Goal: Information Seeking & Learning: Learn about a topic

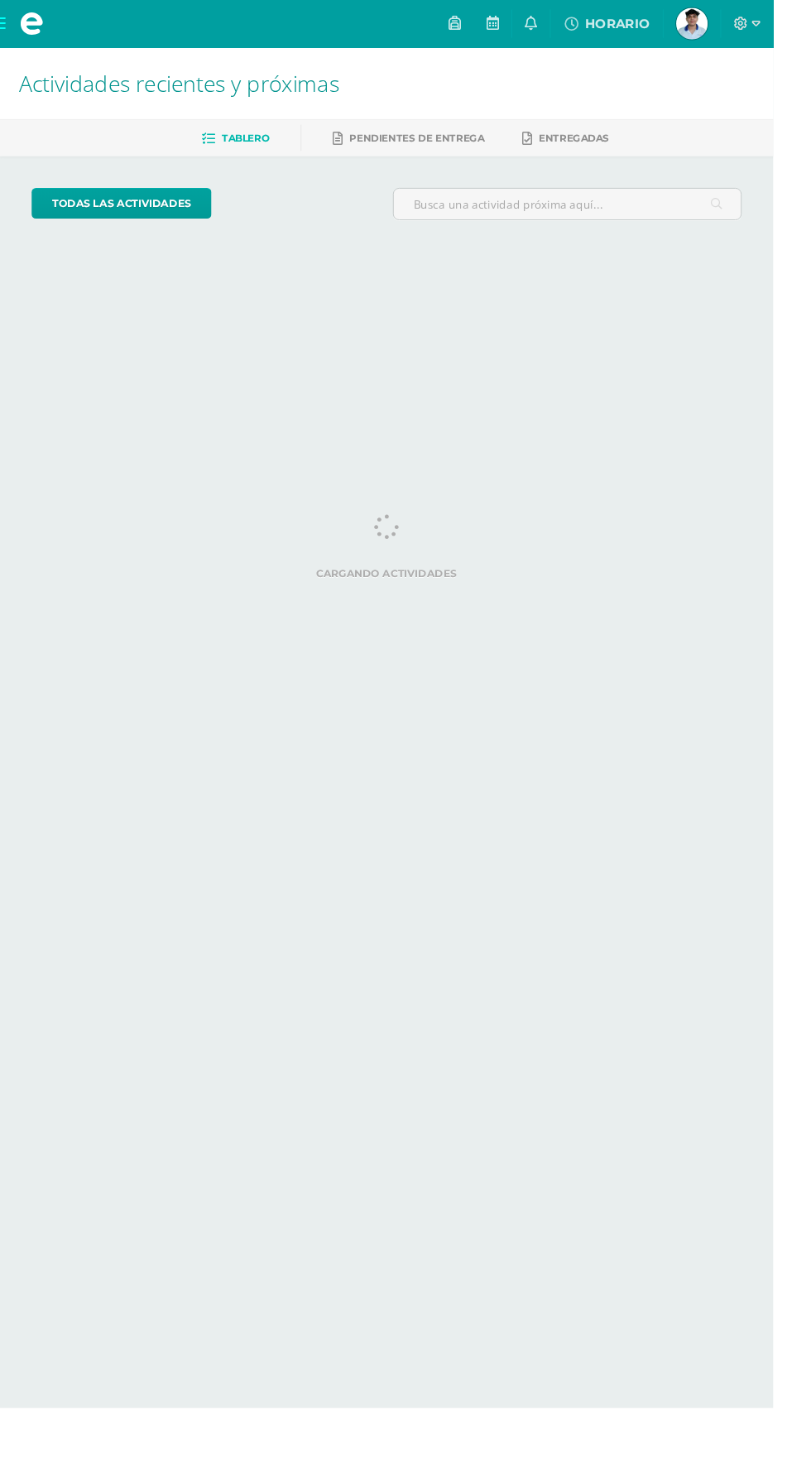
click at [44, 80] on span "Actividades recientes y próximas" at bounding box center [188, 86] width 336 height 31
click at [34, 25] on span at bounding box center [33, 24] width 25 height 25
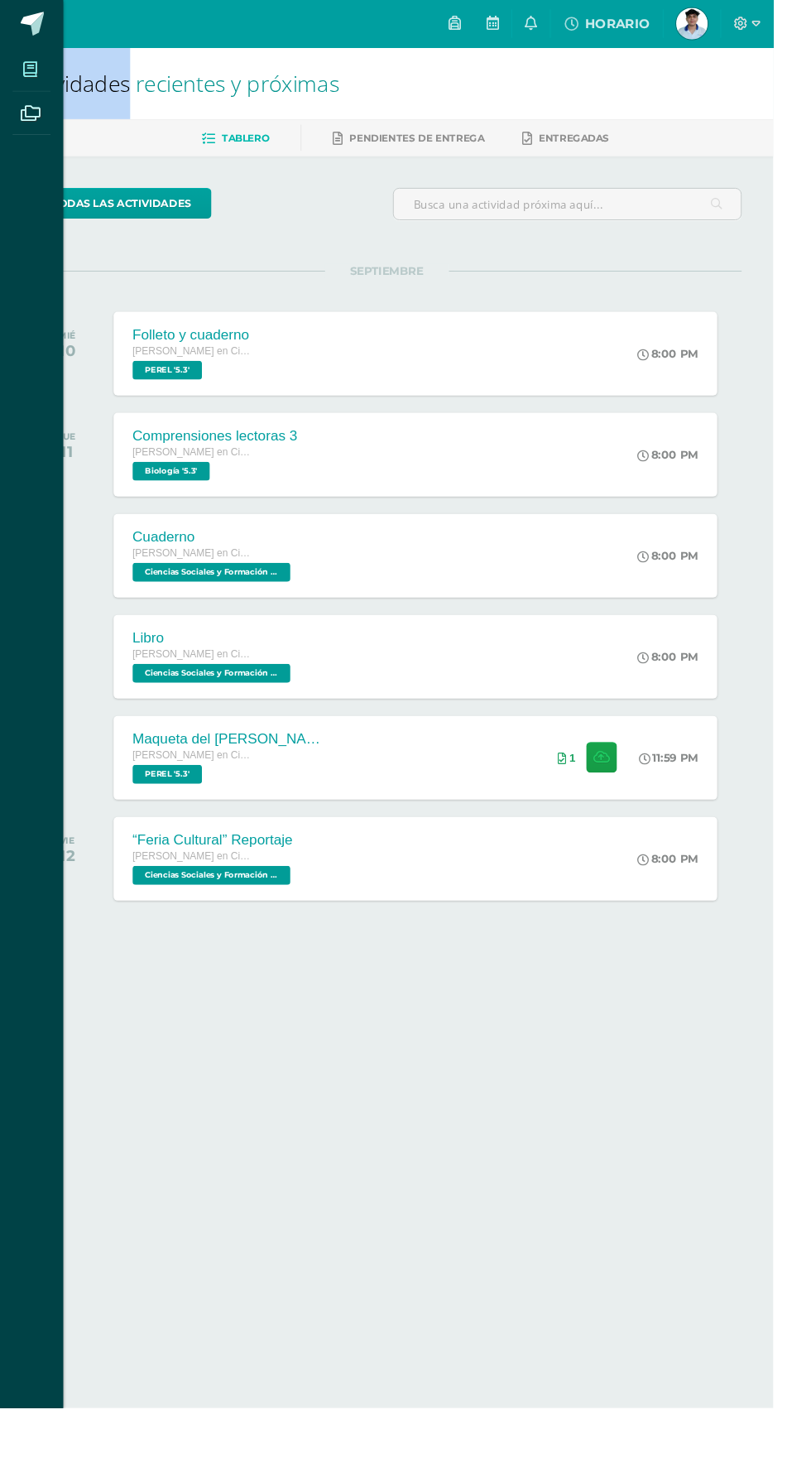
click at [36, 70] on icon at bounding box center [31, 73] width 15 height 17
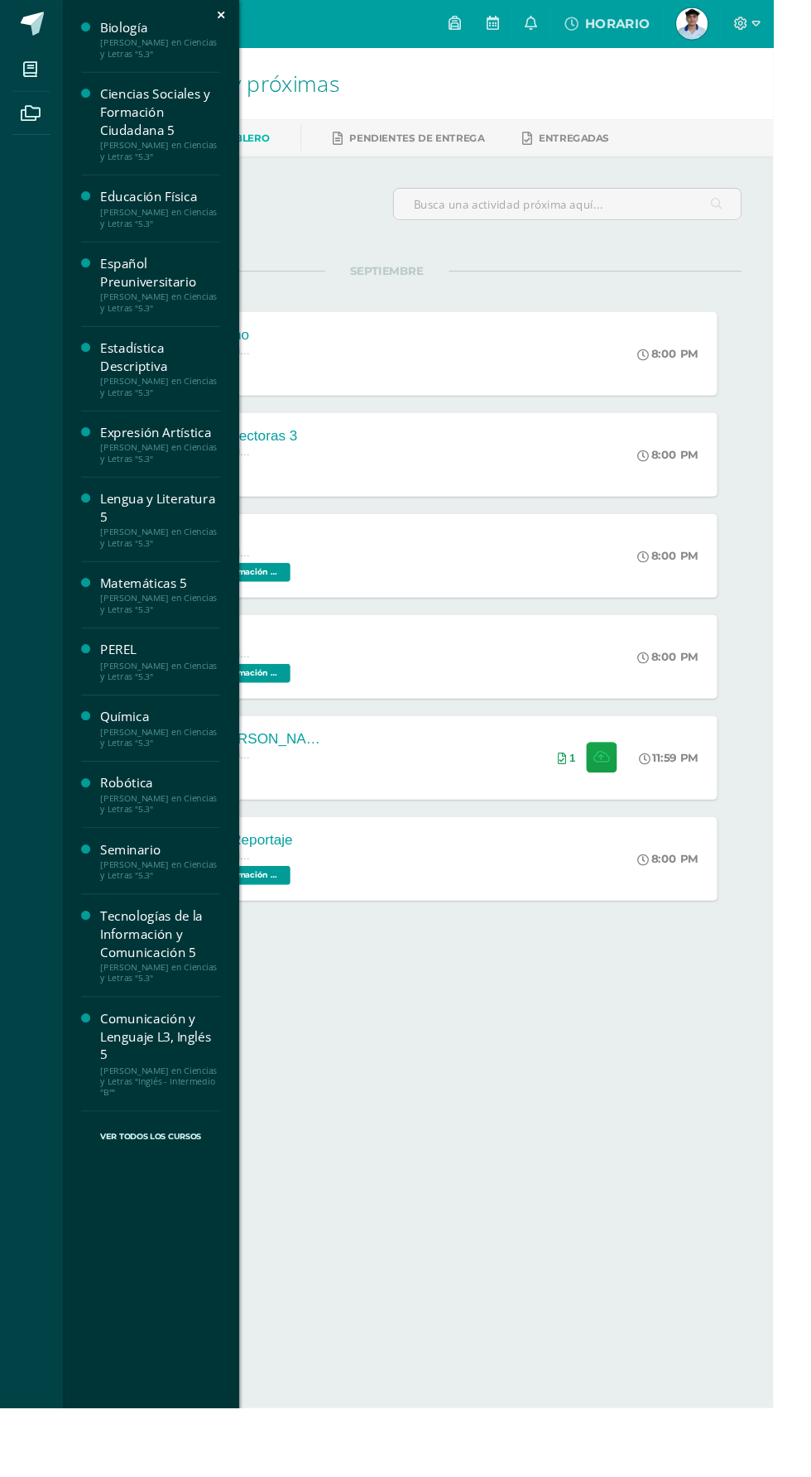
click at [126, 776] on div "[PERSON_NAME] en Ciencias y Letras "5.3"" at bounding box center [168, 773] width 126 height 23
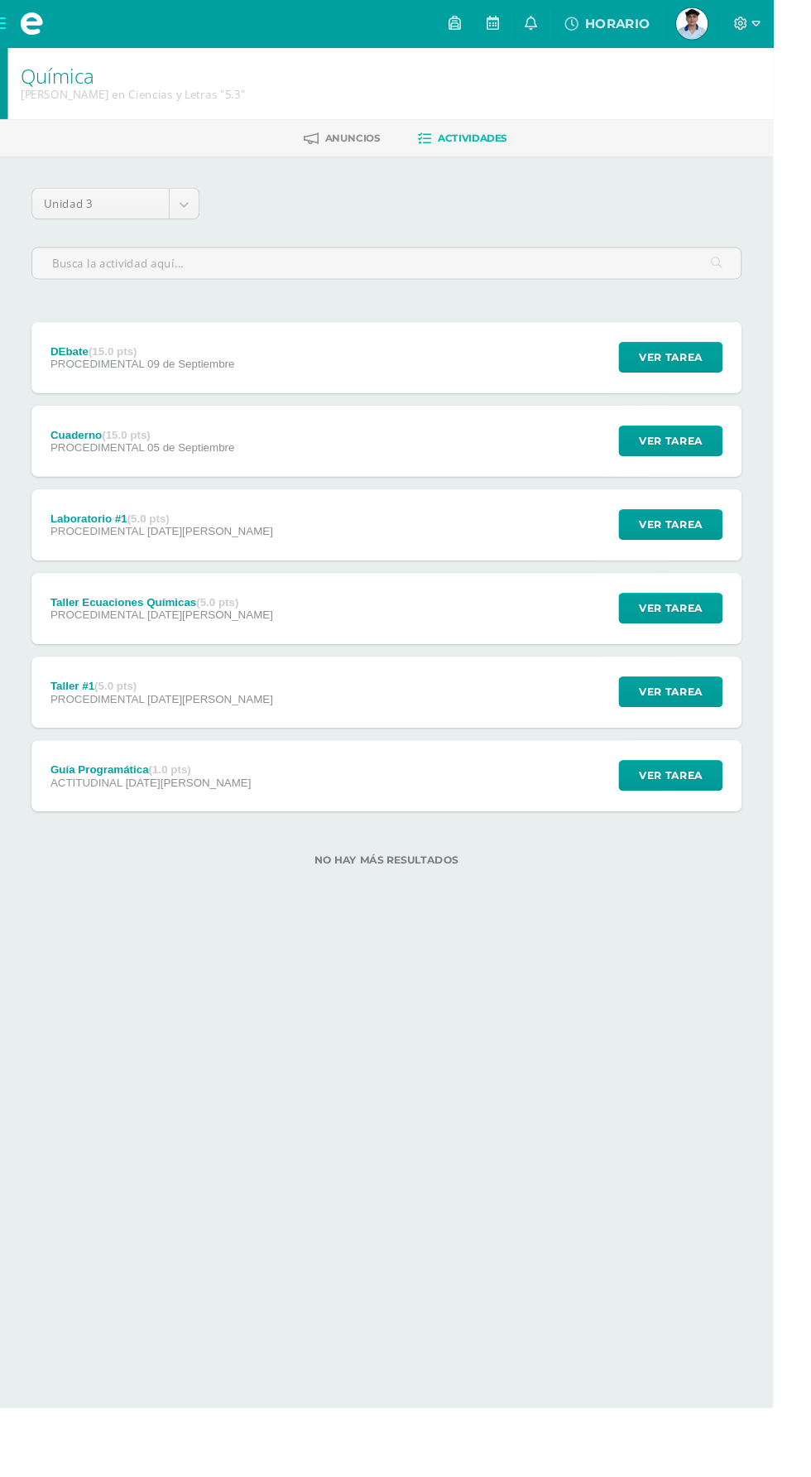
click at [477, 385] on div "DEbate (15.0 pts) PROCEDIMENTAL [DATE] Ver tarea DEbate Química Cargando conten…" at bounding box center [405, 375] width 745 height 75
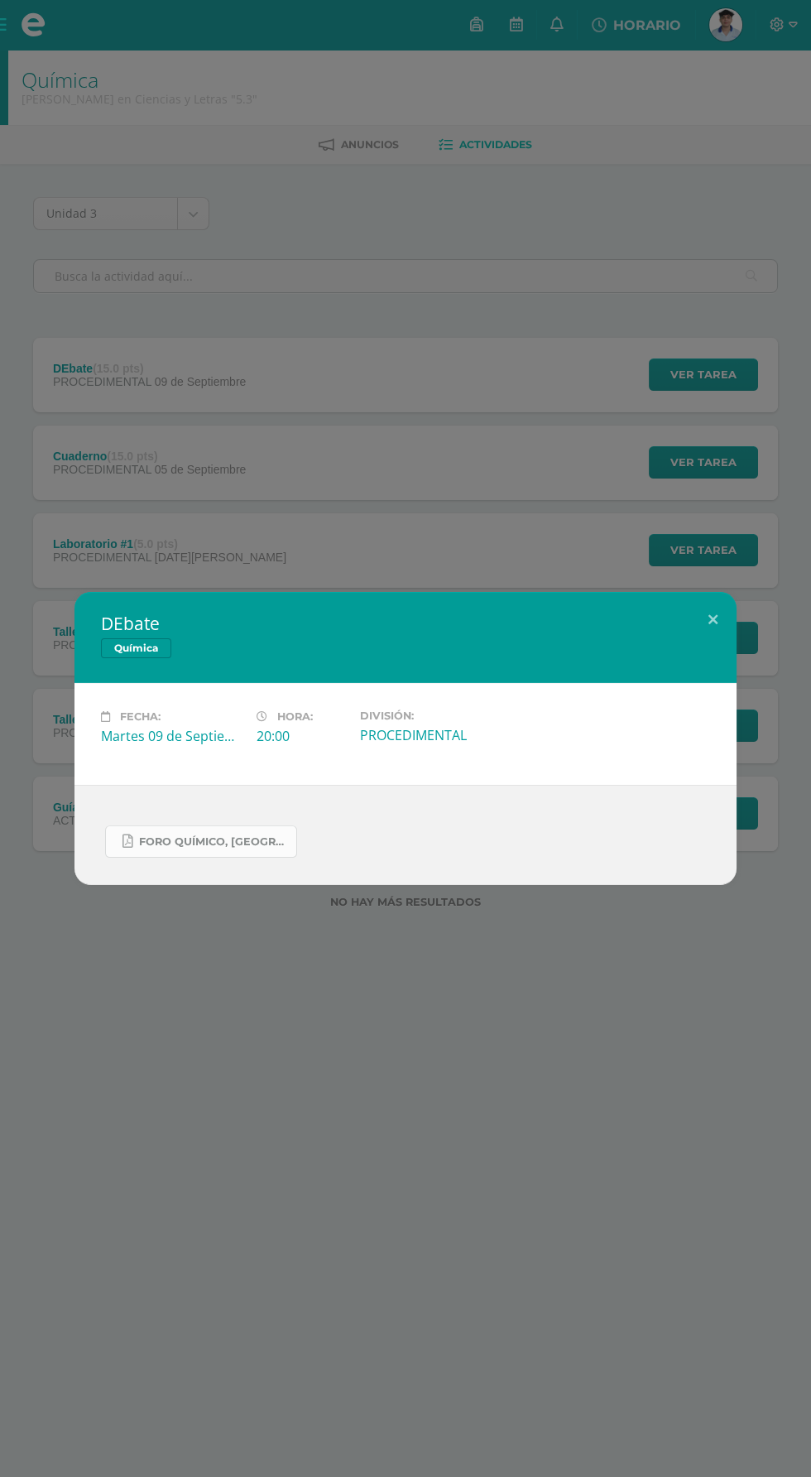
click at [257, 837] on span "Foro Químico, [GEOGRAPHIC_DATA] 2025.pdf" at bounding box center [213, 841] width 149 height 13
